Goal: Transaction & Acquisition: Purchase product/service

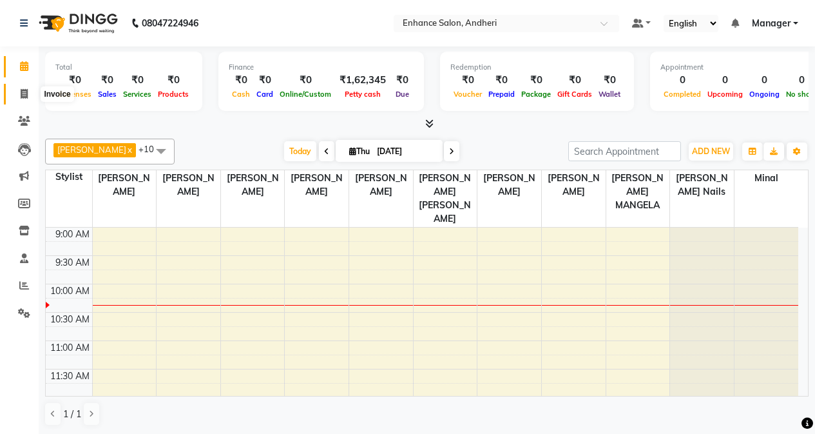
click at [19, 99] on span at bounding box center [24, 94] width 23 height 15
select select "service"
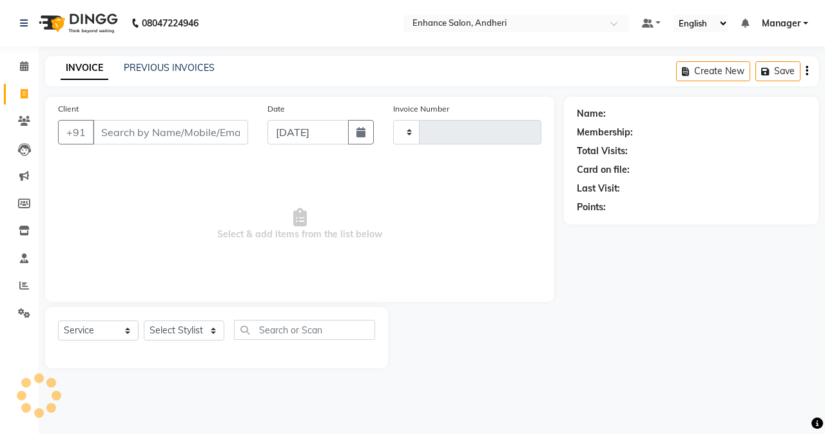
type input "2720"
select select "7236"
click at [143, 70] on link "PREVIOUS INVOICES" at bounding box center [169, 68] width 91 height 12
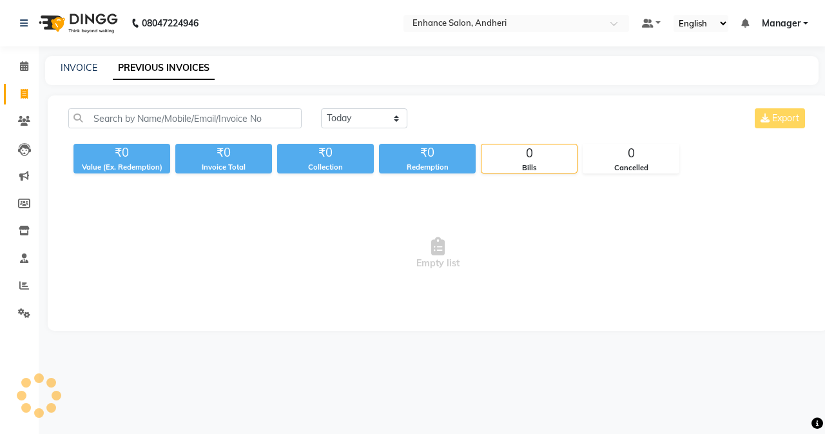
click at [146, 229] on span "Empty list" at bounding box center [437, 253] width 739 height 129
drag, startPoint x: 361, startPoint y: 111, endPoint x: 360, endPoint y: 121, distance: 9.1
click at [361, 111] on select "[DATE] [DATE] Custom Range" at bounding box center [364, 118] width 86 height 20
click at [321, 108] on select "[DATE] [DATE] Custom Range" at bounding box center [364, 118] width 86 height 20
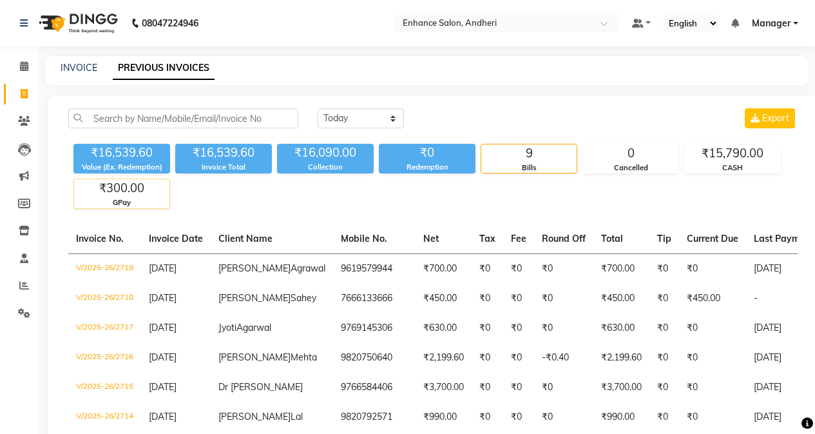
click at [117, 199] on div "GPay" at bounding box center [121, 202] width 95 height 11
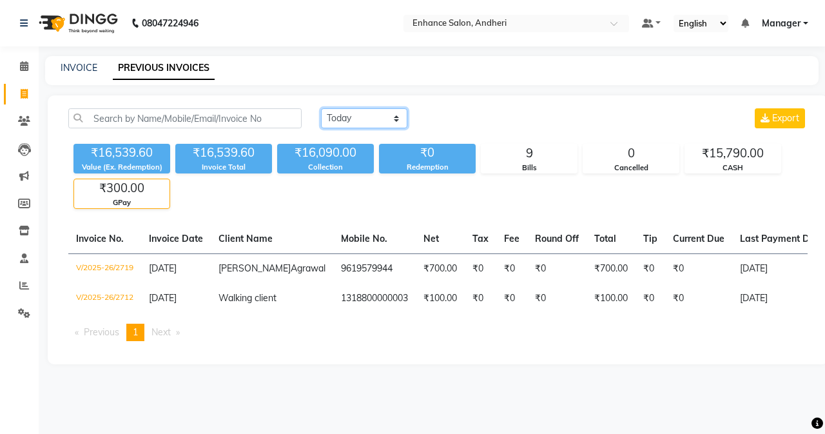
click at [380, 122] on select "[DATE] [DATE] Custom Range" at bounding box center [364, 118] width 86 height 20
select select "range"
click at [321, 108] on select "[DATE] [DATE] Custom Range" at bounding box center [364, 118] width 86 height 20
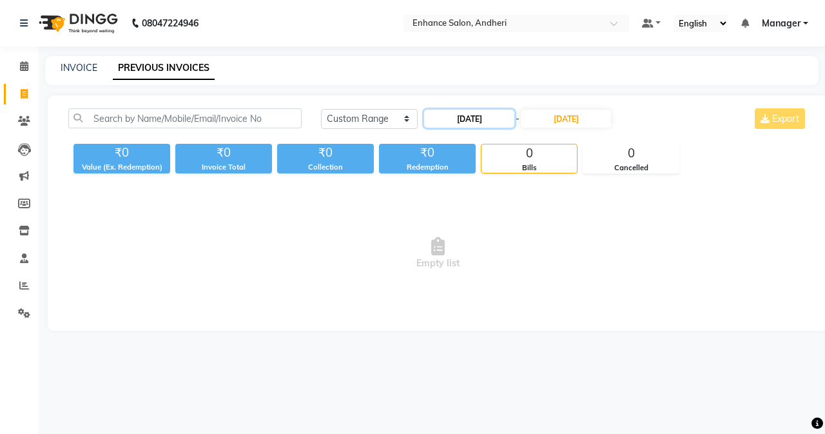
click at [454, 121] on input "[DATE]" at bounding box center [469, 119] width 90 height 18
select select "9"
select select "2025"
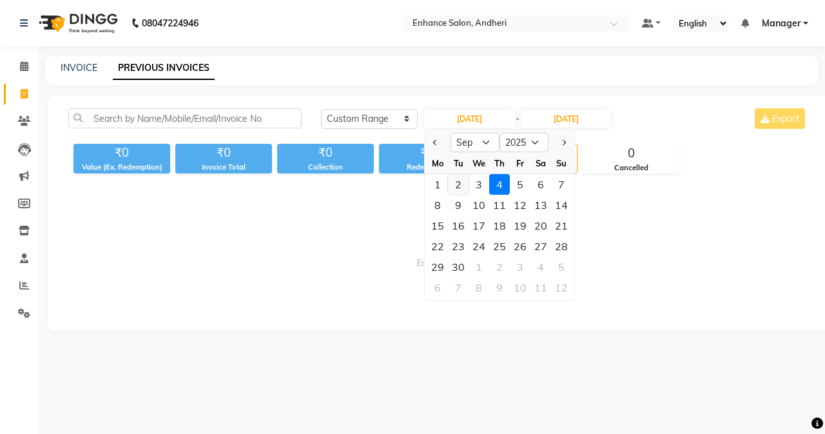
click at [458, 191] on div "2" at bounding box center [458, 184] width 21 height 21
type input "[DATE]"
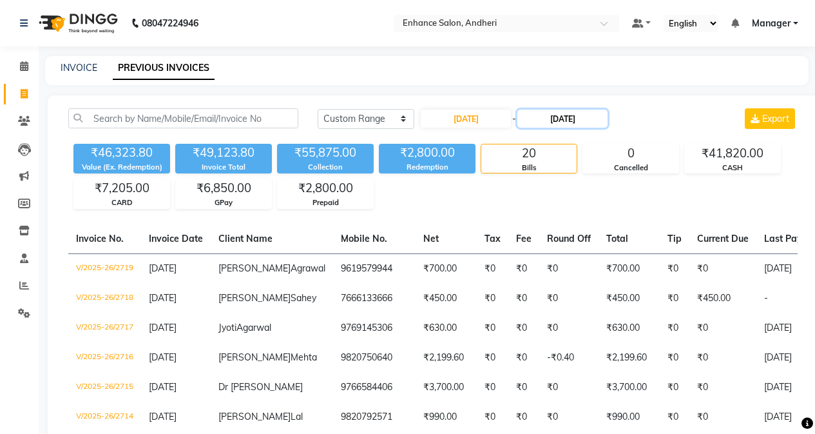
click at [564, 121] on input "[DATE]" at bounding box center [562, 119] width 90 height 18
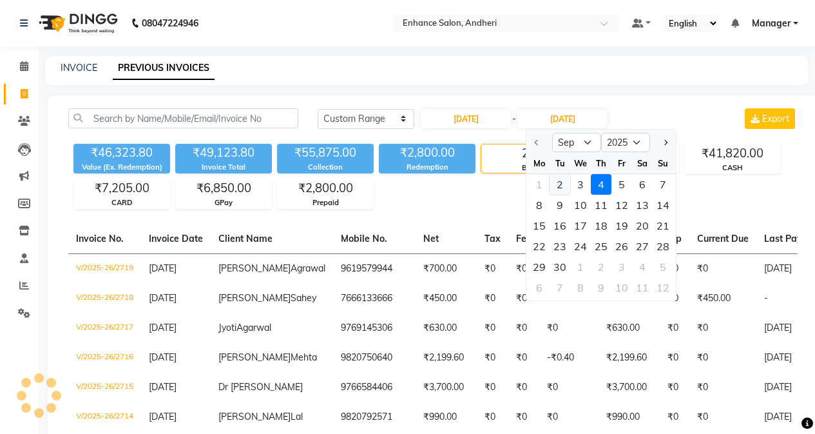
click at [565, 185] on div "2" at bounding box center [560, 184] width 21 height 21
type input "[DATE]"
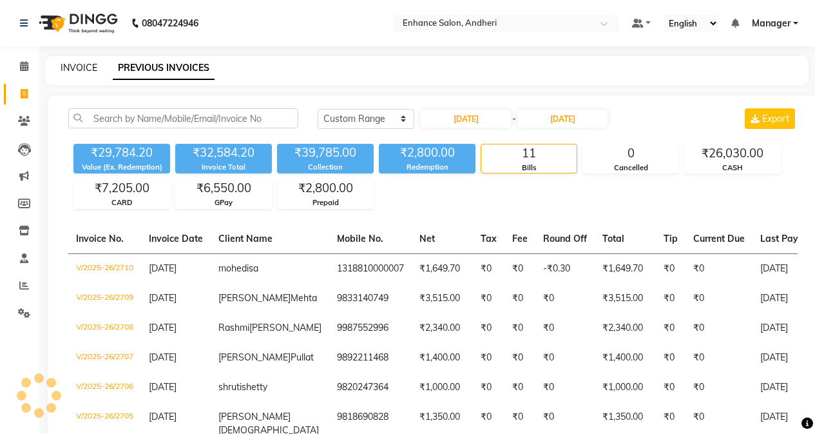
click at [86, 66] on link "INVOICE" at bounding box center [79, 68] width 37 height 12
select select "service"
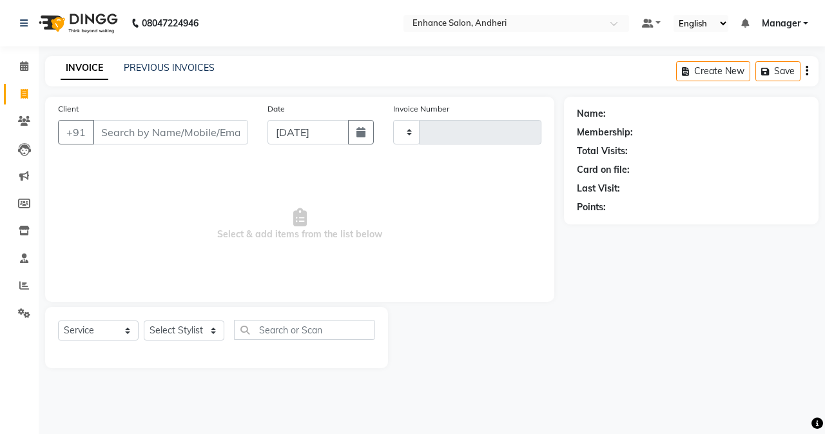
type input "2720"
select select "7236"
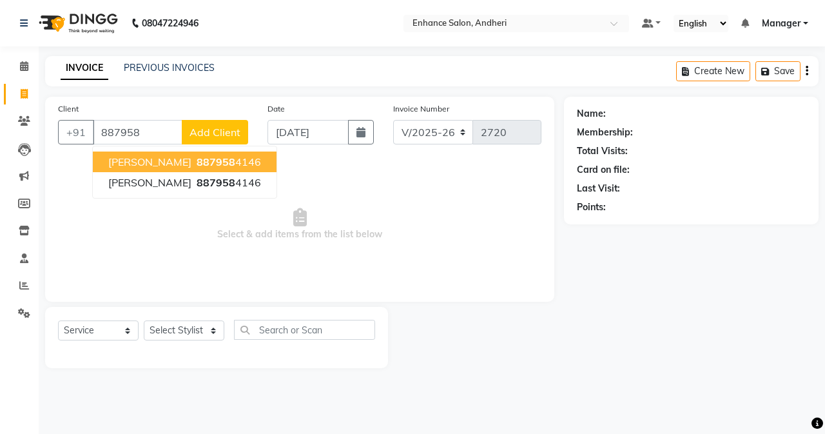
click at [211, 155] on ngb-highlight "887958 4146" at bounding box center [227, 161] width 67 height 13
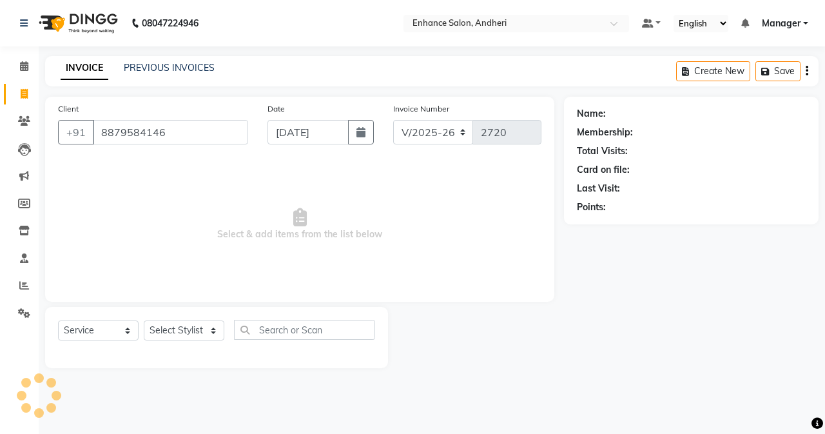
type input "8879584146"
click at [184, 320] on div "Select Service Product Membership Package Voucher Prepaid Gift Card Select Styl…" at bounding box center [216, 337] width 343 height 61
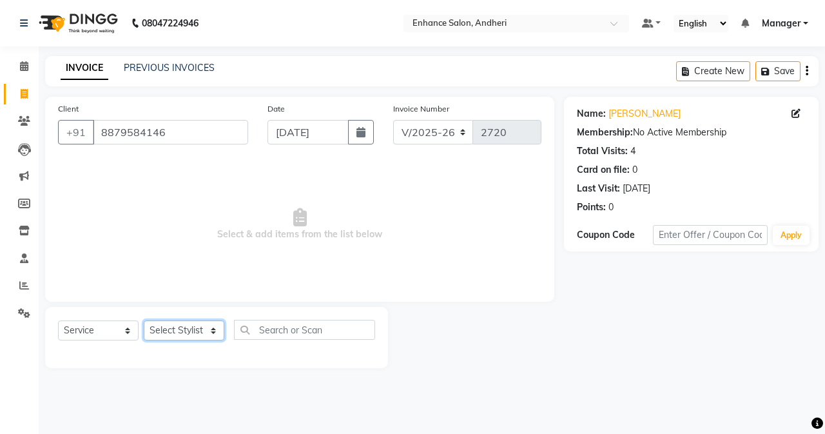
click at [187, 323] on select "Select Stylist Admin [PERSON_NAME] [PERSON_NAME] [PERSON_NAME] Manager [PERSON_…" at bounding box center [184, 330] width 81 height 20
select select "79056"
click at [144, 320] on select "Select Stylist Admin [PERSON_NAME] [PERSON_NAME] [PERSON_NAME] Manager [PERSON_…" at bounding box center [184, 330] width 81 height 20
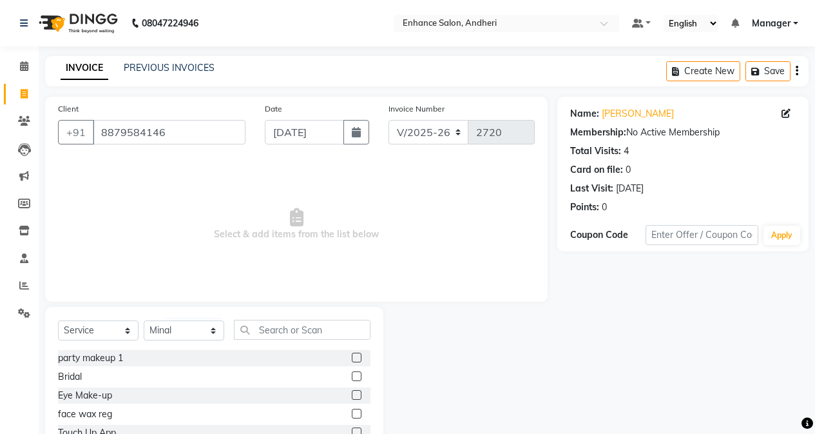
click at [267, 319] on div "Select Service Product Membership Package Voucher Prepaid Gift Card Select Styl…" at bounding box center [214, 402] width 338 height 190
click at [267, 320] on input "text" at bounding box center [302, 330] width 137 height 20
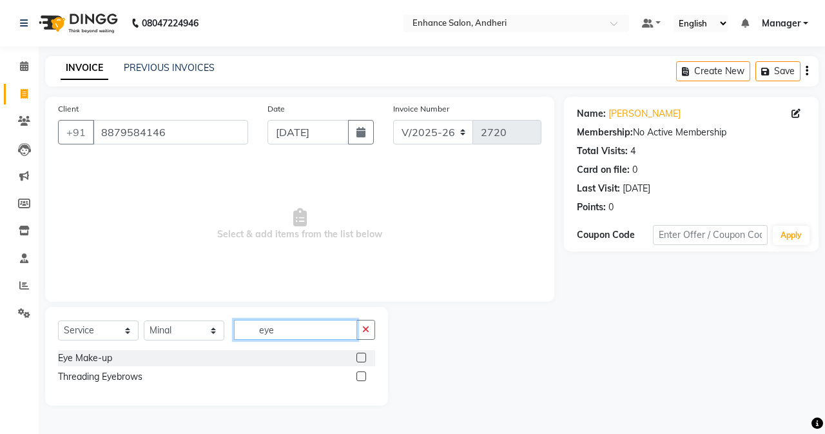
type input "eye"
click at [365, 376] on label at bounding box center [361, 376] width 10 height 10
click at [365, 376] on input "checkbox" at bounding box center [360, 376] width 8 height 8
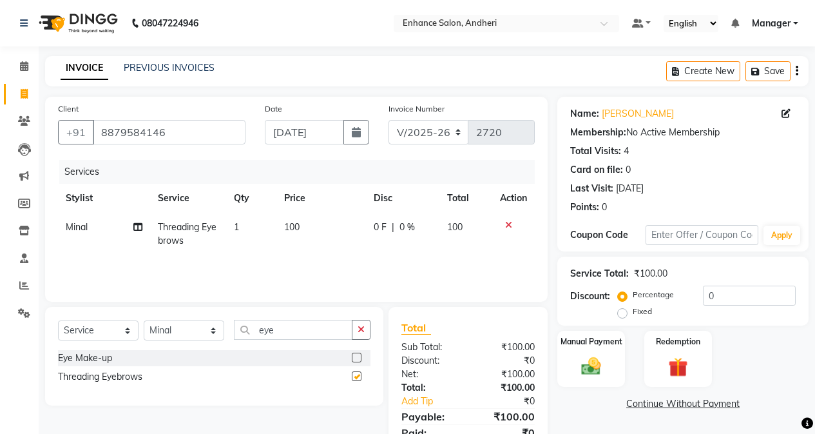
checkbox input "false"
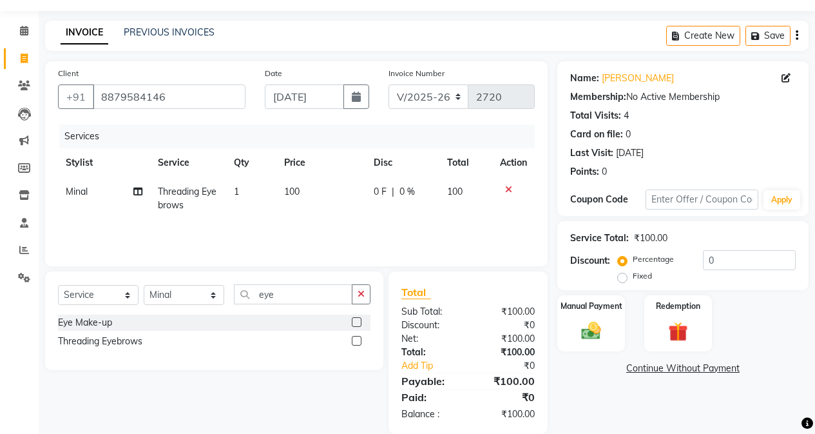
scroll to position [55, 0]
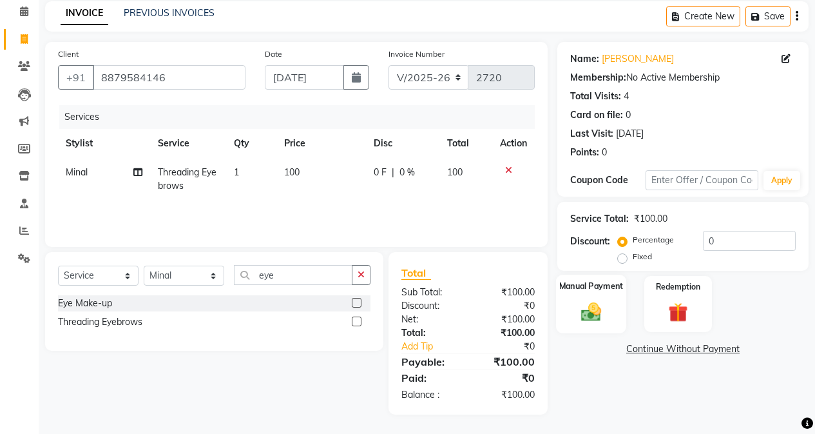
click at [579, 331] on div "Manual Payment" at bounding box center [591, 304] width 70 height 59
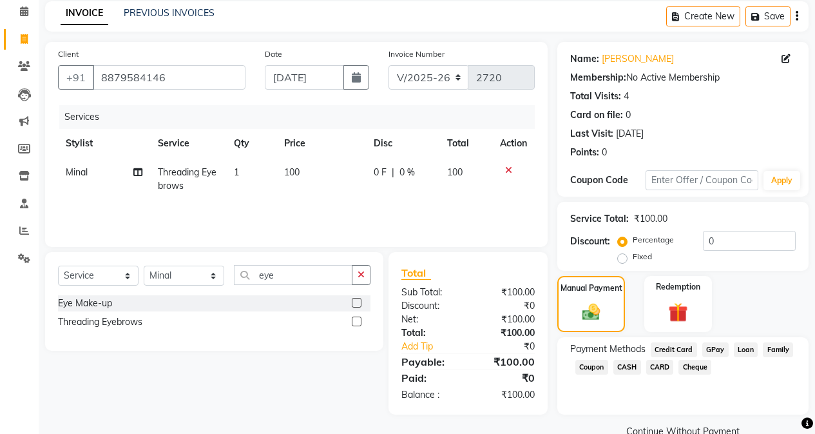
click at [625, 365] on span "CASH" at bounding box center [627, 367] width 28 height 15
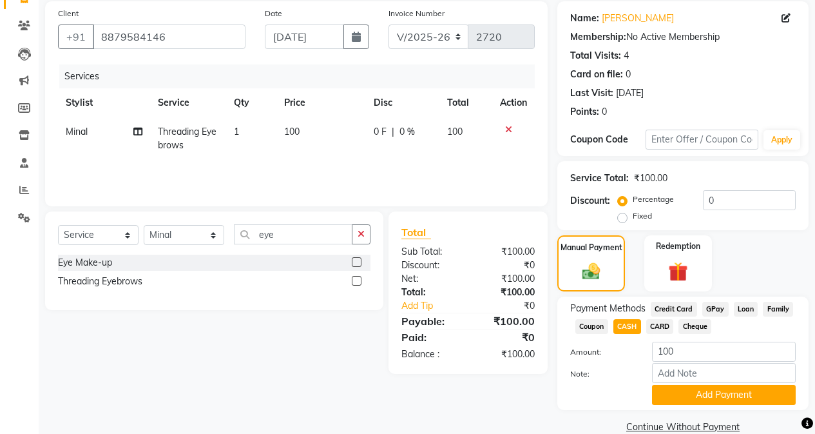
scroll to position [117, 0]
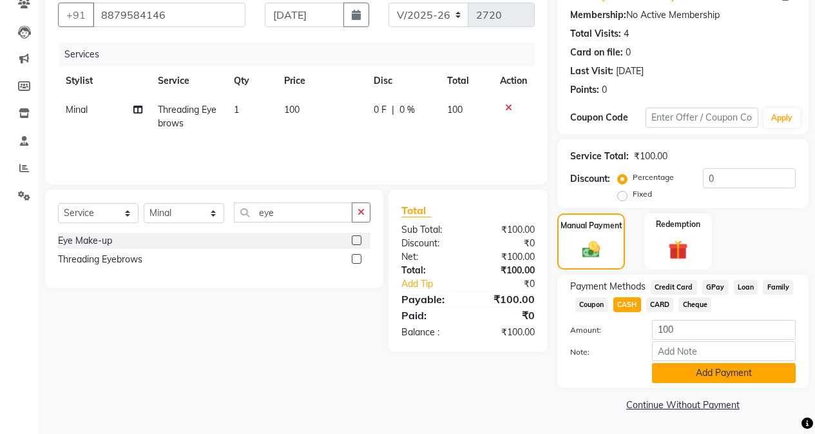
click at [677, 365] on button "Add Payment" at bounding box center [724, 373] width 144 height 20
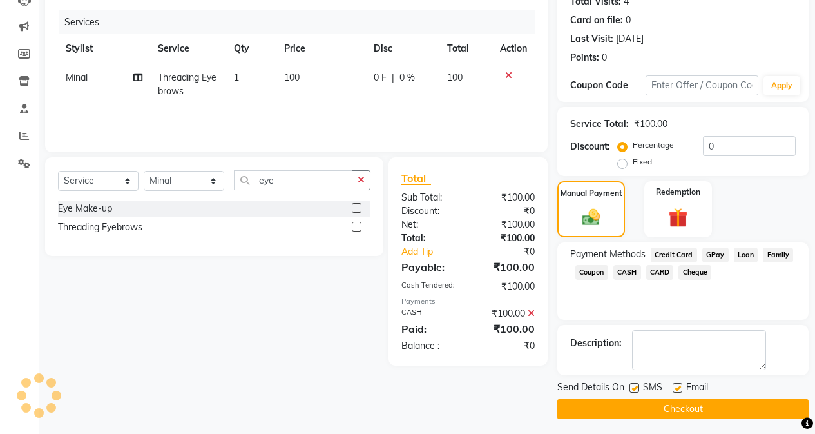
scroll to position [154, 0]
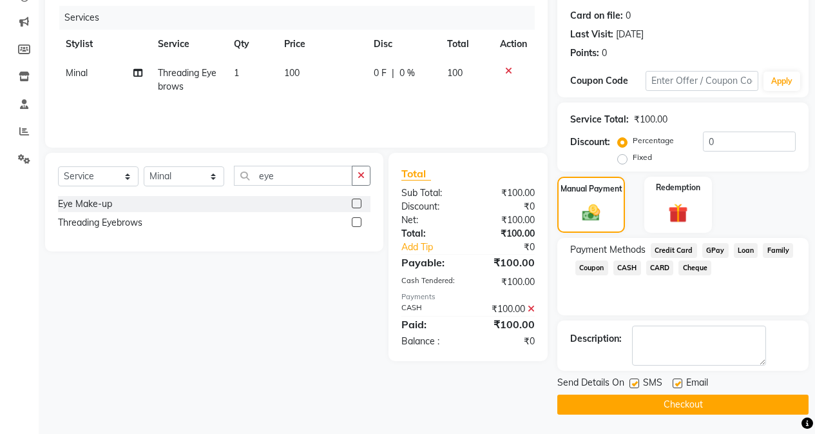
click at [630, 403] on button "Checkout" at bounding box center [682, 404] width 251 height 20
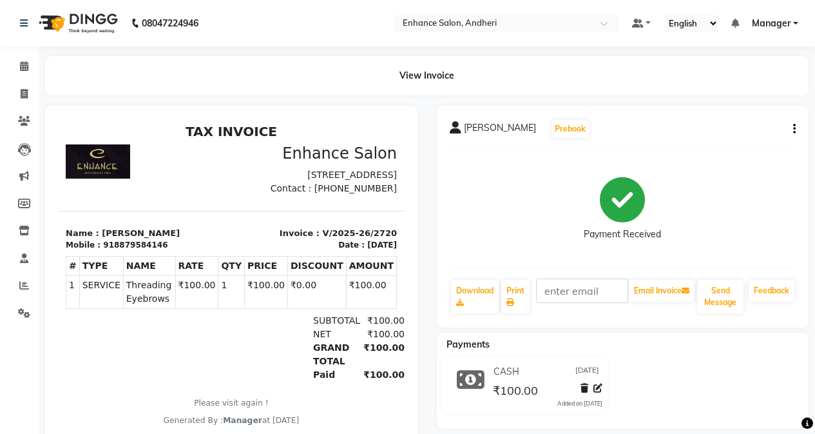
click at [505, 244] on div "Payment Received" at bounding box center [623, 208] width 347 height 97
click at [29, 92] on span at bounding box center [24, 94] width 23 height 15
select select "service"
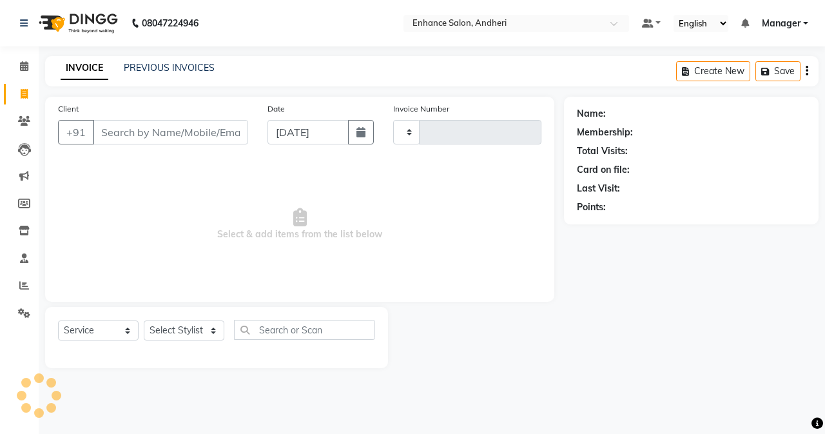
type input "2721"
select select "7236"
